Goal: Obtain resource: Download file/media

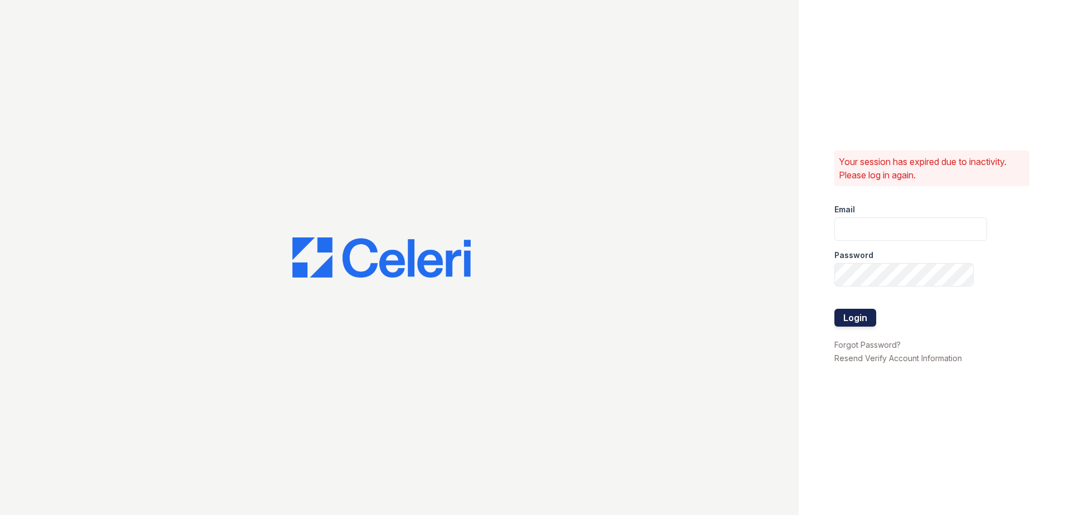
type input "fabiola@redwood-property.com"
click at [858, 319] on button "Login" at bounding box center [856, 318] width 42 height 18
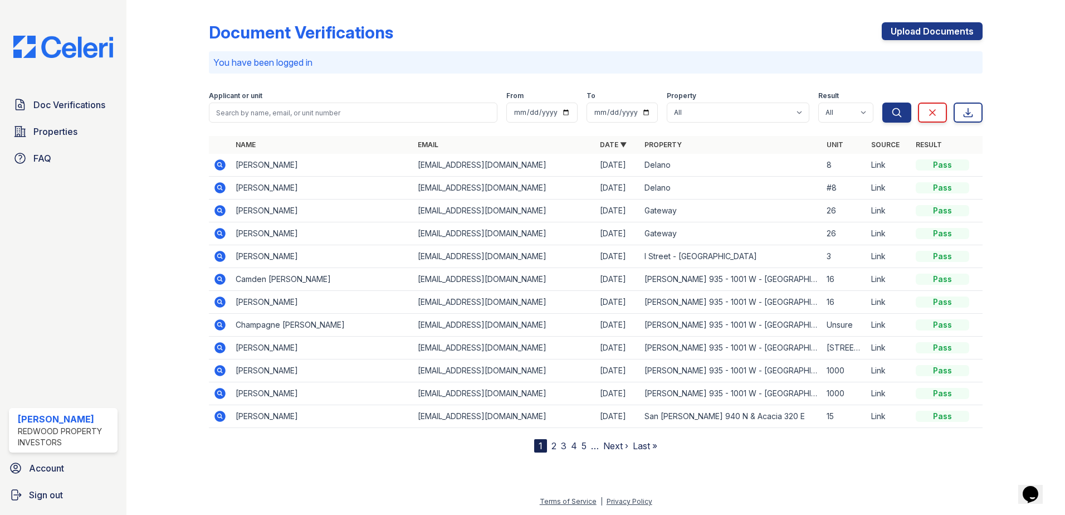
click at [218, 255] on icon at bounding box center [219, 256] width 13 height 13
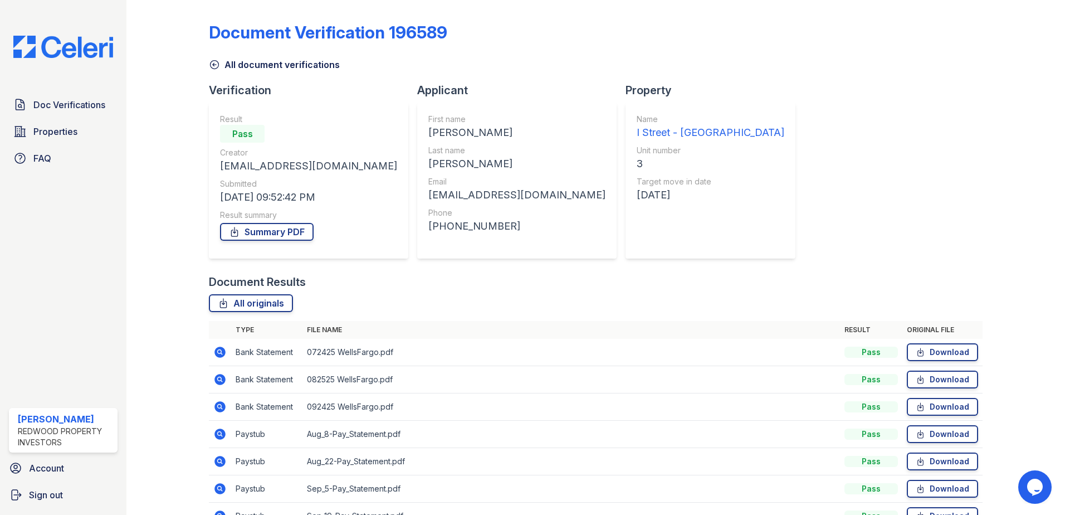
scroll to position [64, 0]
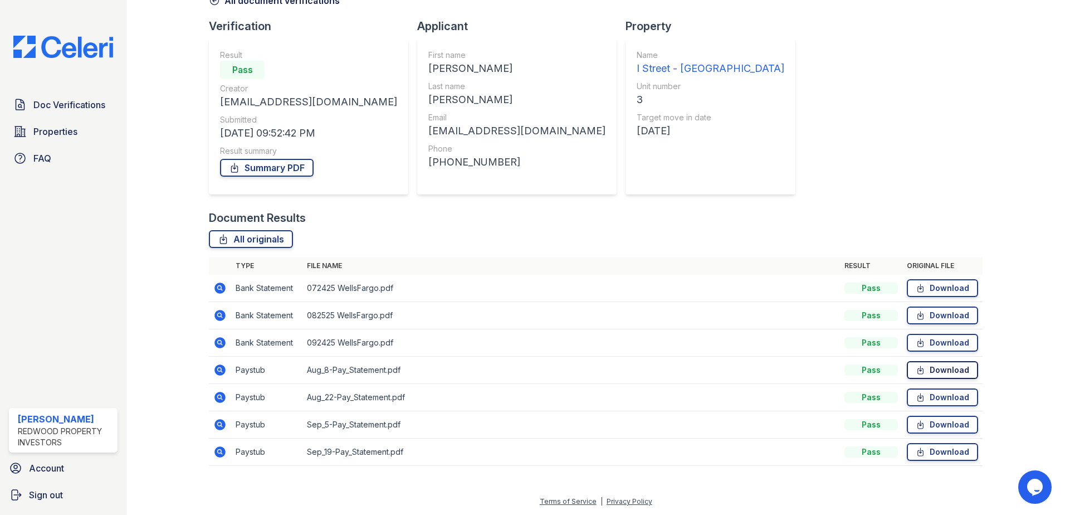
click at [957, 371] on link "Download" at bounding box center [942, 370] width 71 height 18
click at [933, 391] on link "Download" at bounding box center [942, 397] width 71 height 18
click at [943, 422] on link "Download" at bounding box center [942, 425] width 71 height 18
click at [257, 168] on link "Summary PDF" at bounding box center [267, 168] width 94 height 18
click at [89, 102] on span "Doc Verifications" at bounding box center [69, 104] width 72 height 13
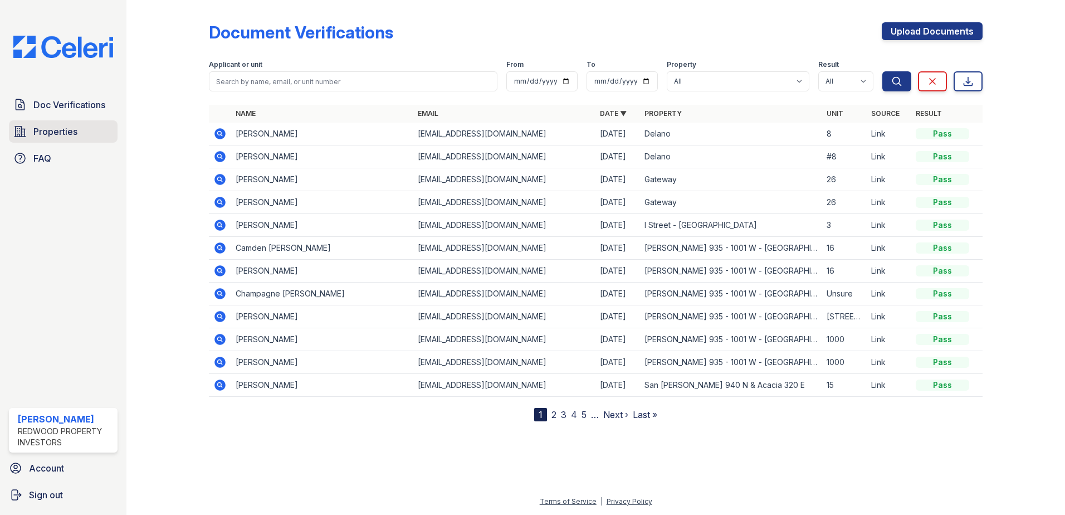
click at [67, 131] on span "Properties" at bounding box center [55, 131] width 44 height 13
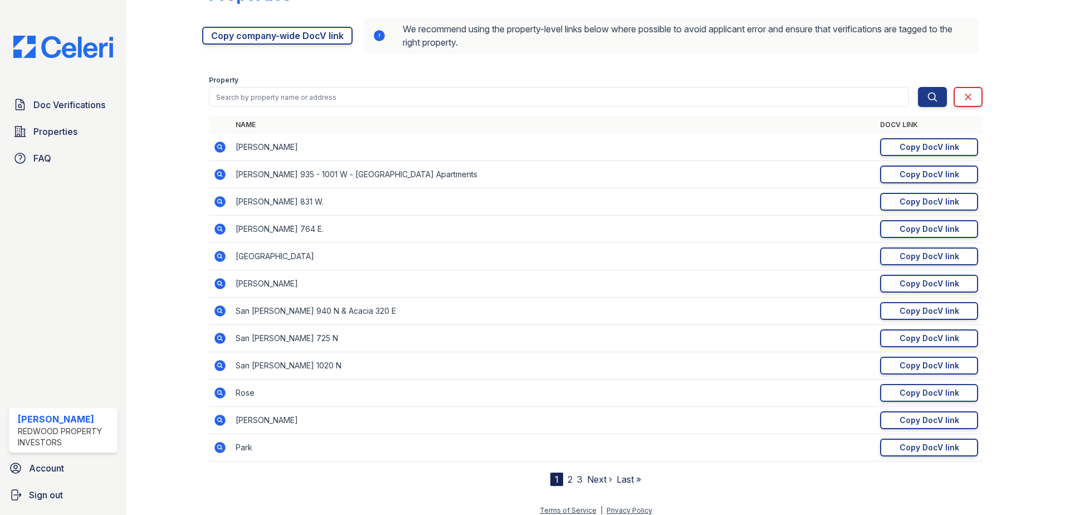
scroll to position [47, 0]
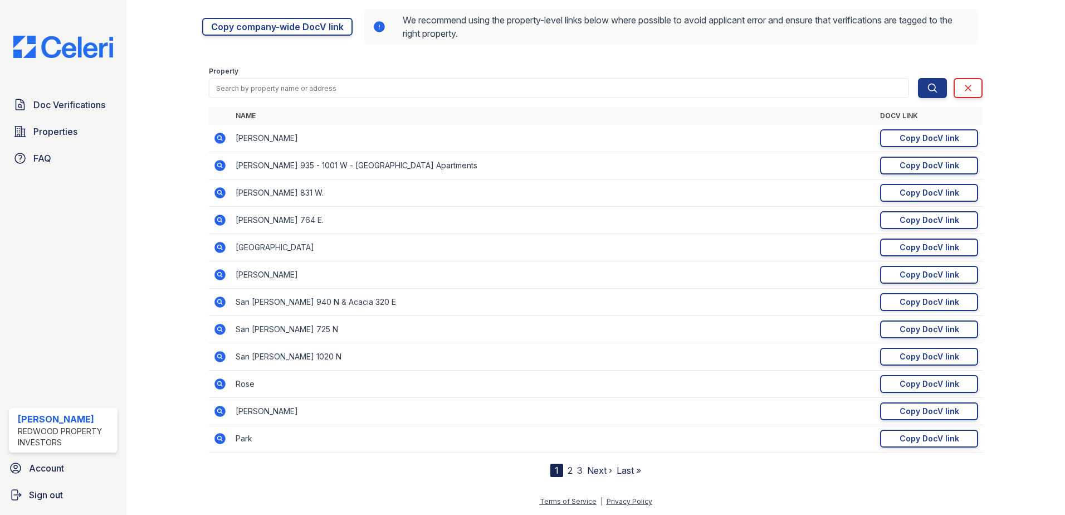
click at [568, 469] on link "2" at bounding box center [570, 470] width 5 height 11
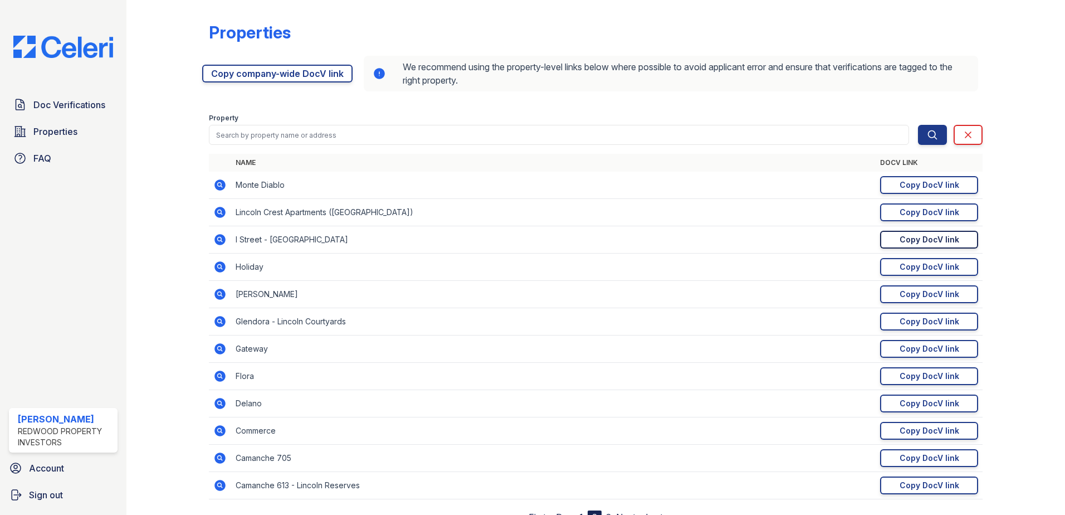
click at [952, 237] on link "Copy DocV link Copy link" at bounding box center [929, 240] width 98 height 18
